Goal: Navigation & Orientation: Find specific page/section

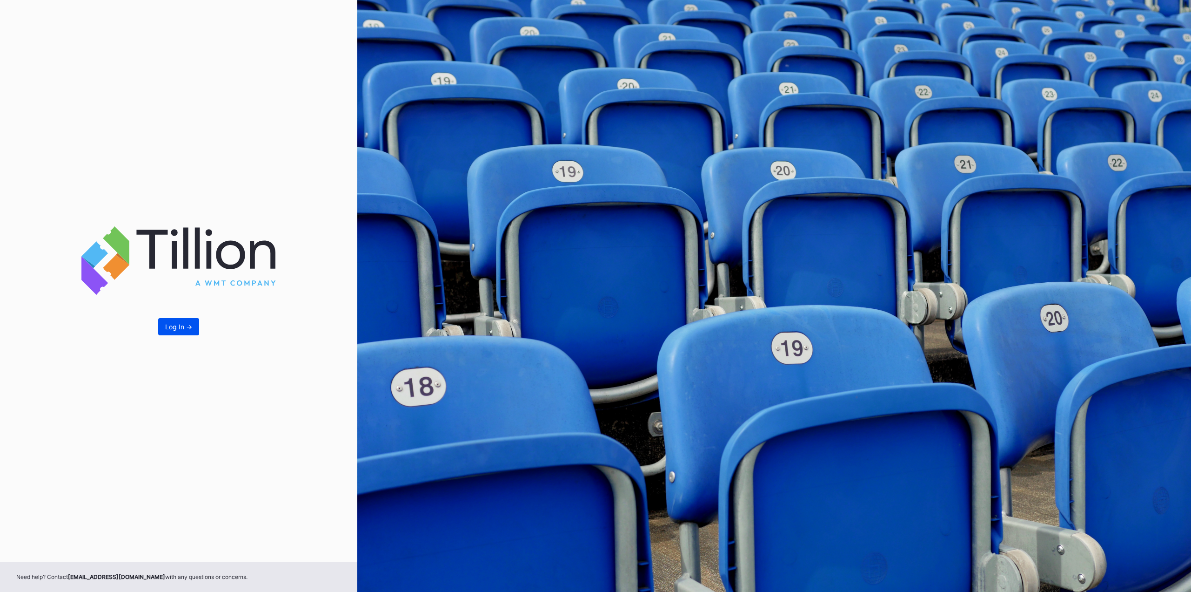
click at [191, 325] on div "Log In ->" at bounding box center [178, 327] width 27 height 8
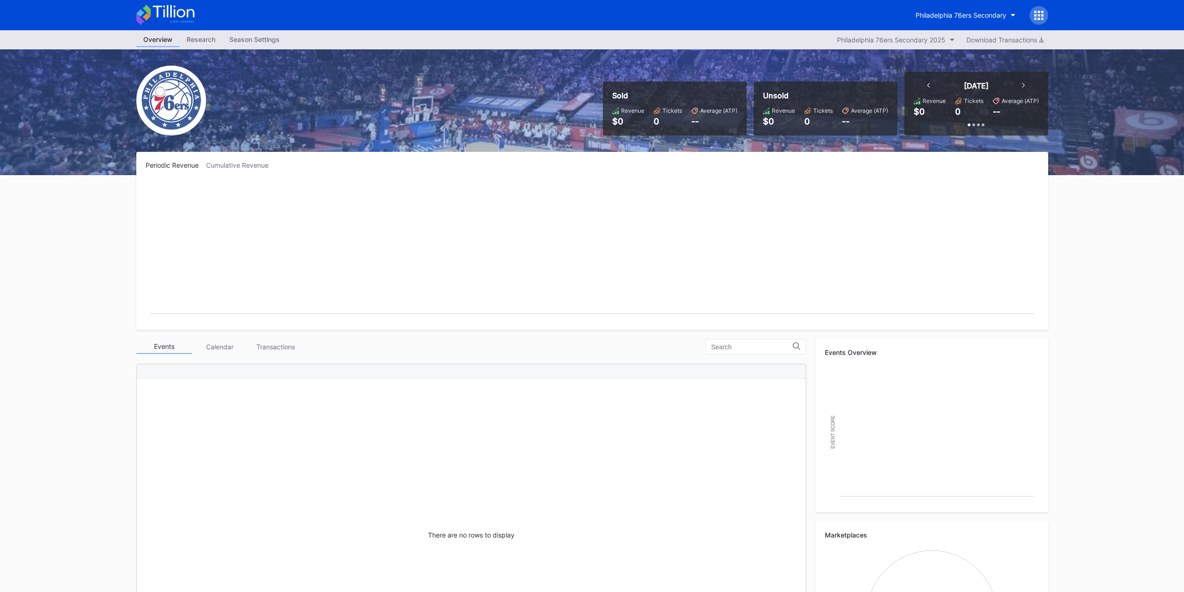
click at [173, 165] on div "Periodic Revenue" at bounding box center [176, 165] width 61 height 8
click at [159, 45] on div "Overview" at bounding box center [157, 40] width 43 height 14
click at [210, 349] on div "Calendar" at bounding box center [220, 346] width 56 height 14
click at [290, 346] on div "Transactions" at bounding box center [276, 346] width 56 height 14
click at [160, 352] on div "Events" at bounding box center [164, 346] width 56 height 14
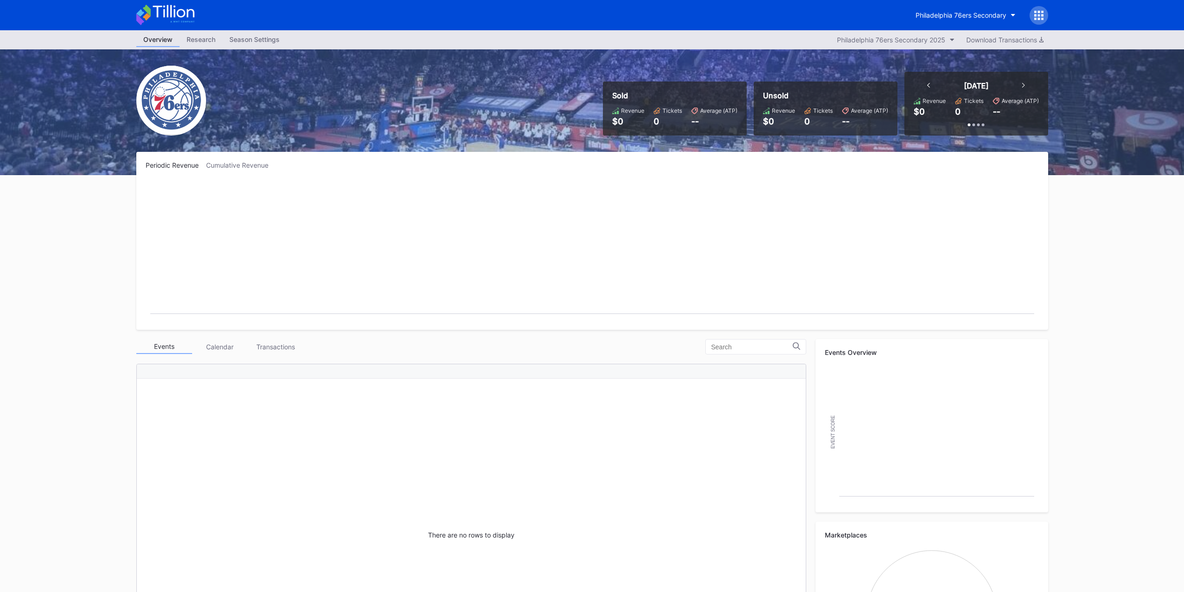
click at [142, 85] on img at bounding box center [171, 101] width 70 height 70
click at [168, 29] on div "Philadelphia 76ers Secondary" at bounding box center [592, 15] width 931 height 30
click at [166, 41] on div "Overview" at bounding box center [157, 40] width 43 height 14
drag, startPoint x: 263, startPoint y: 12, endPoint x: 73, endPoint y: 199, distance: 266.9
click at [73, 199] on div "Overview Research Season Settings Philadelphia 76ers Secondary 2025 Download Tr…" at bounding box center [592, 366] width 1184 height 673
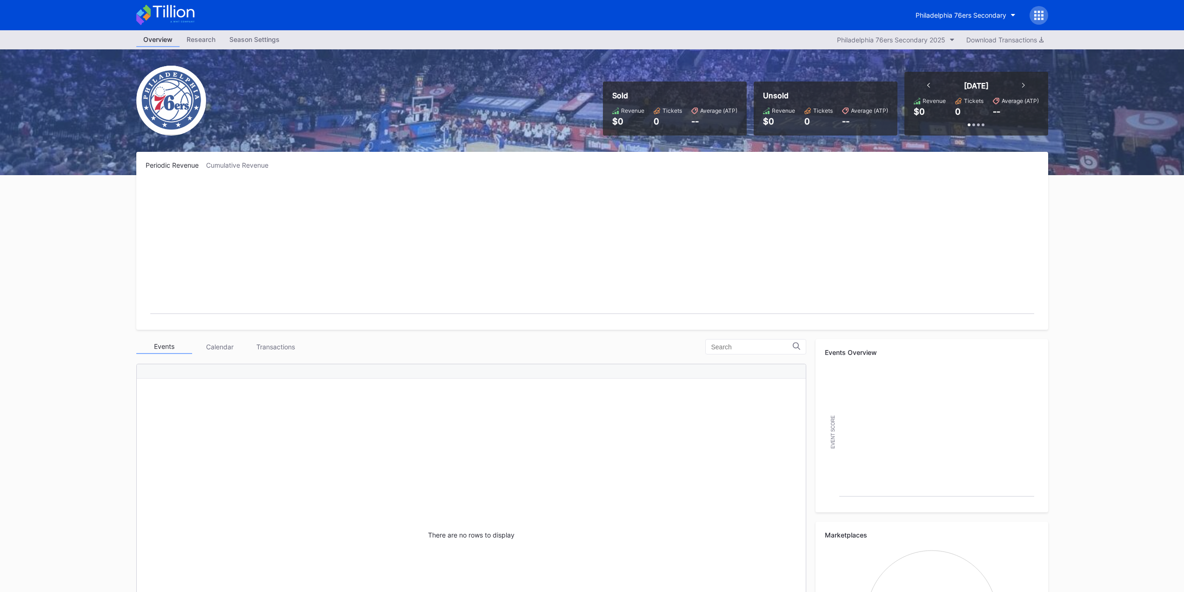
click at [981, 24] on div "Philadelphia 76ers Secondary" at bounding box center [979, 15] width 140 height 19
click at [982, 15] on div "Philadelphia 76ers Secondary" at bounding box center [961, 15] width 91 height 8
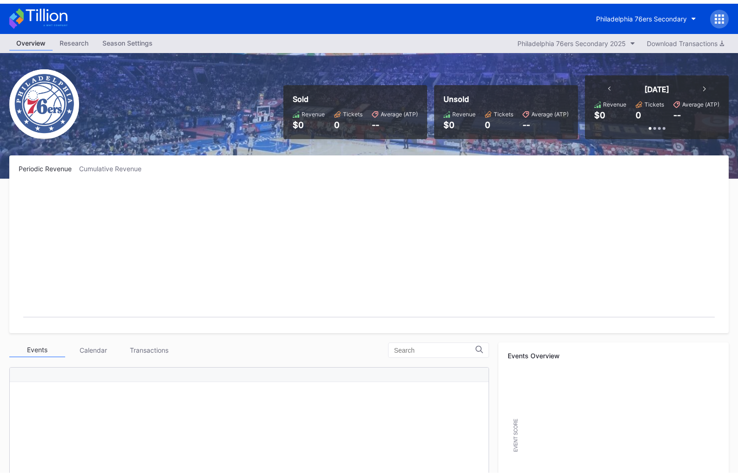
scroll to position [140, 0]
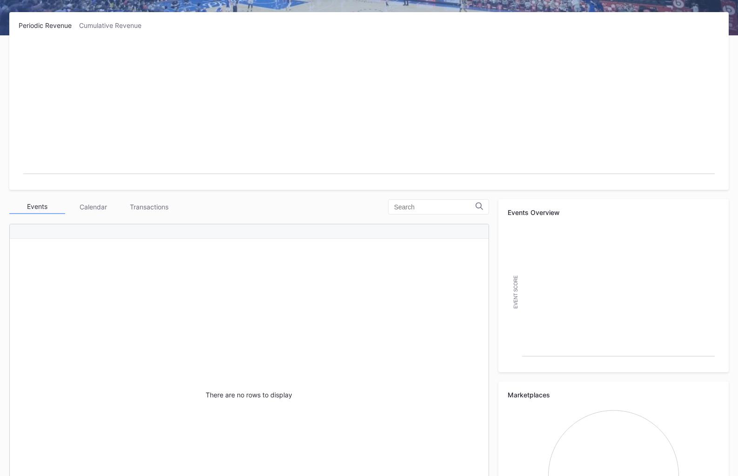
click at [150, 205] on div "Transactions" at bounding box center [149, 207] width 56 height 14
click at [108, 207] on div "Calendar" at bounding box center [93, 206] width 56 height 14
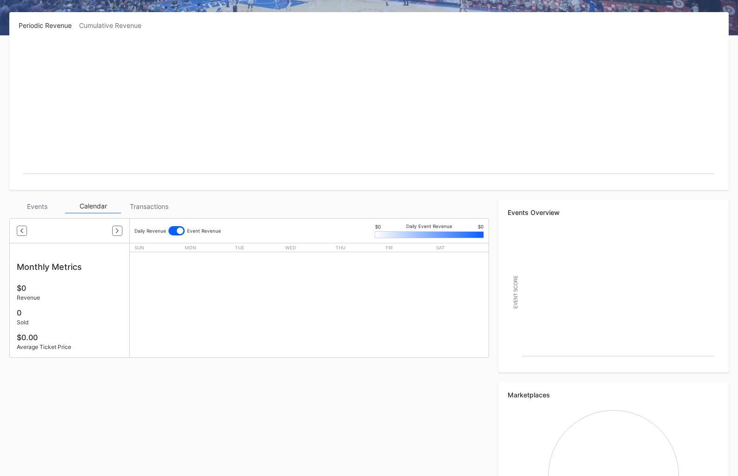
scroll to position [0, 0]
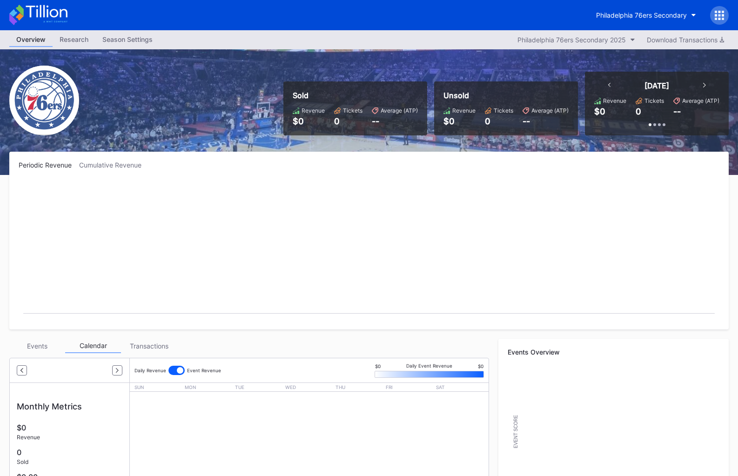
click at [37, 344] on div "Events" at bounding box center [37, 346] width 56 height 14
